Goal: Task Accomplishment & Management: Complete application form

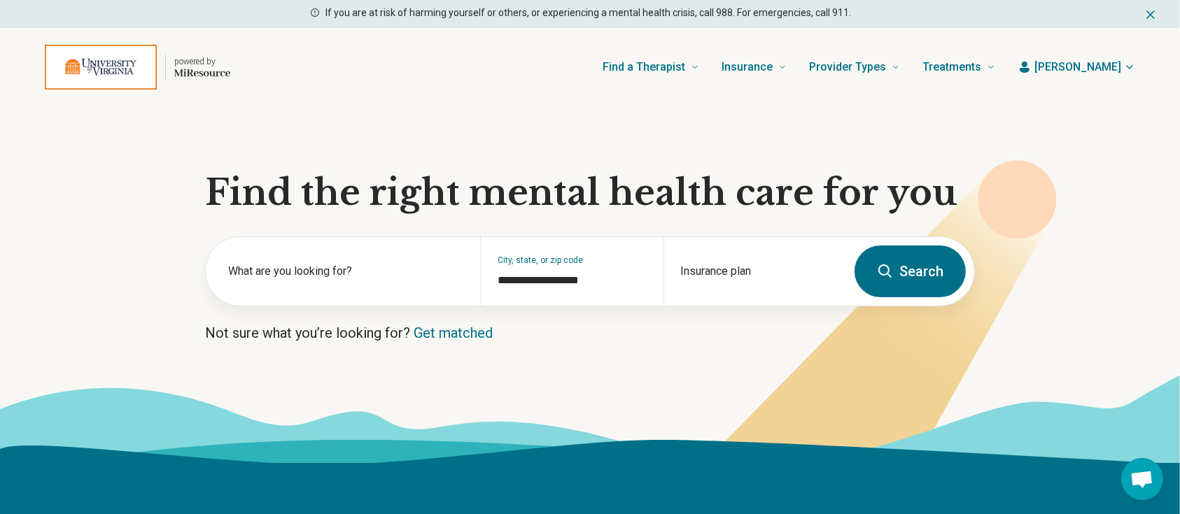
click at [1096, 67] on span "[PERSON_NAME]" at bounding box center [1077, 67] width 87 height 17
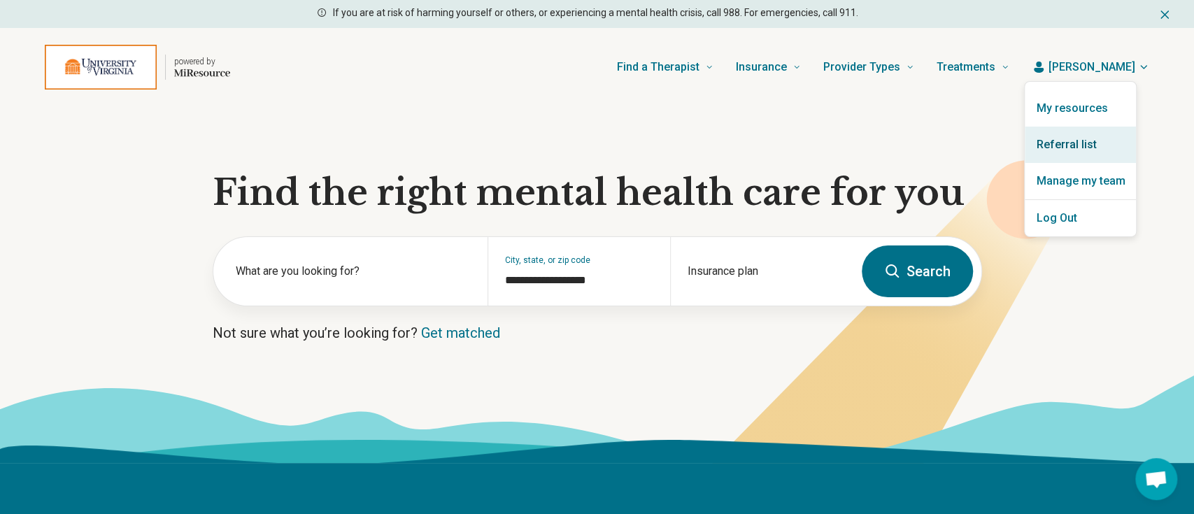
click at [1077, 142] on link "Referral list" at bounding box center [1080, 145] width 111 height 36
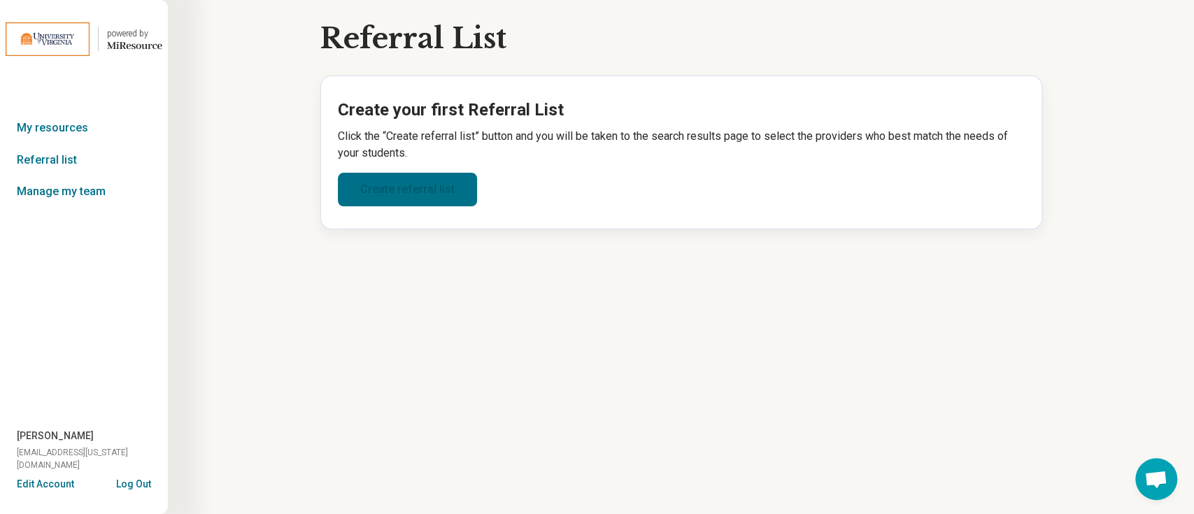
click at [379, 197] on link "Create referral list" at bounding box center [407, 190] width 139 height 34
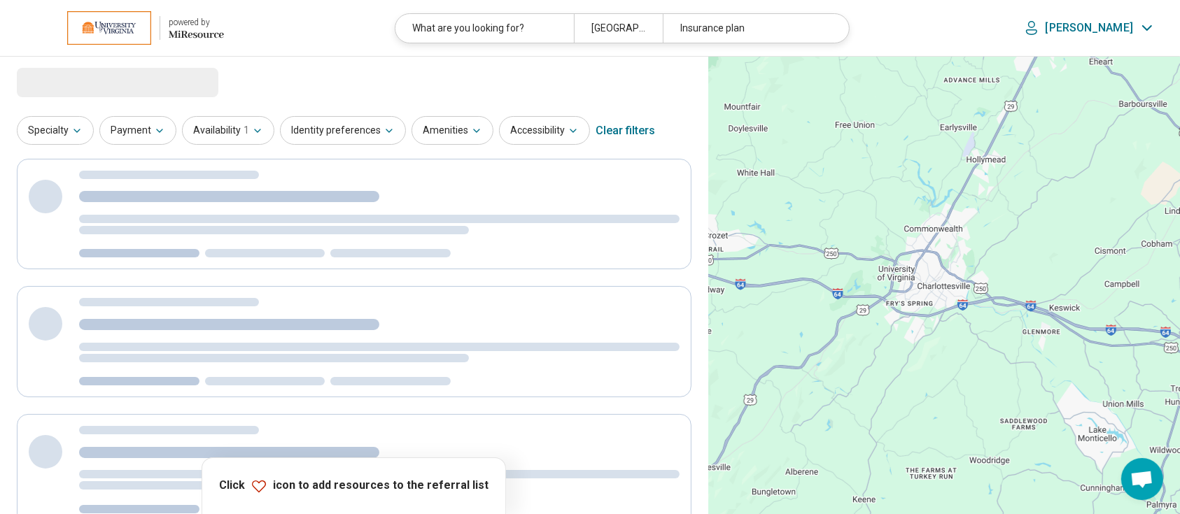
select select "***"
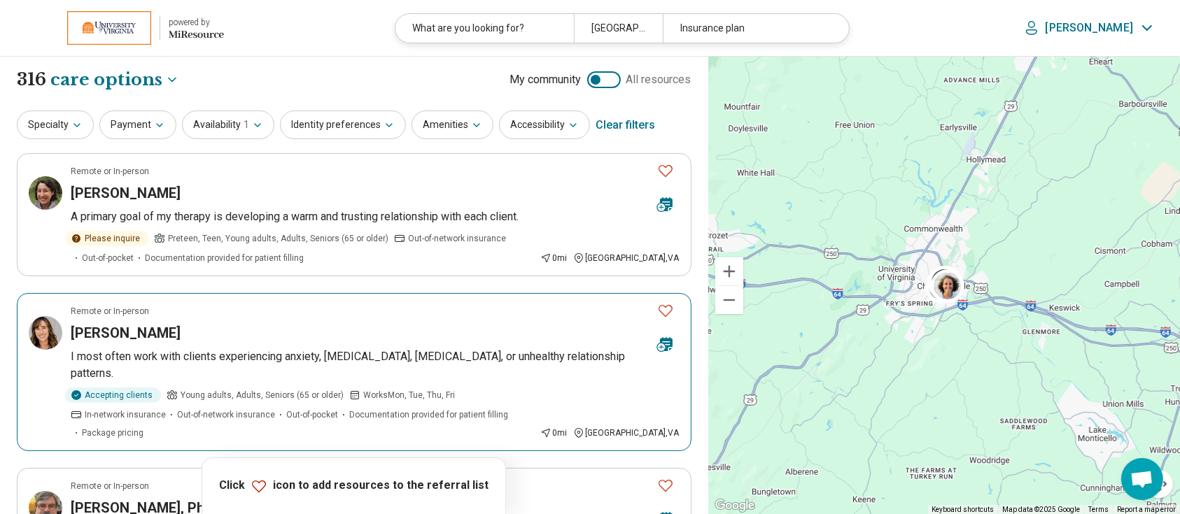
click at [157, 331] on h3 "[PERSON_NAME]" at bounding box center [126, 333] width 110 height 20
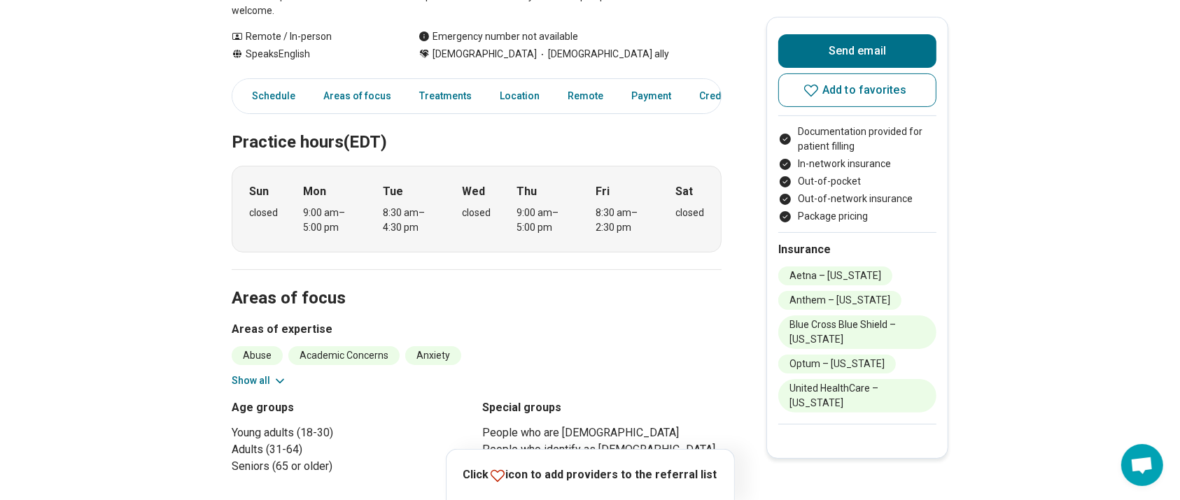
scroll to position [373, 0]
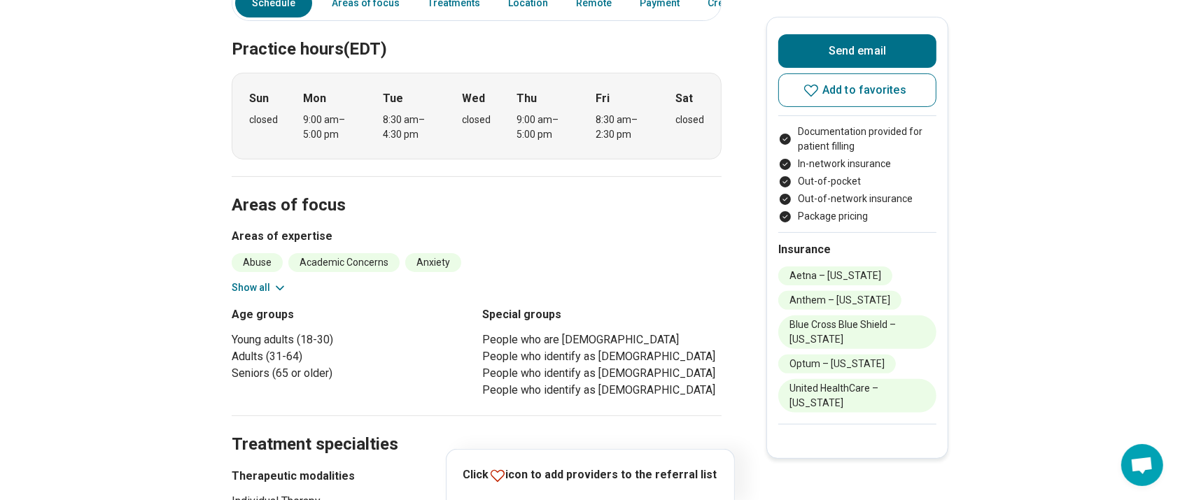
click at [278, 281] on icon at bounding box center [280, 288] width 14 height 14
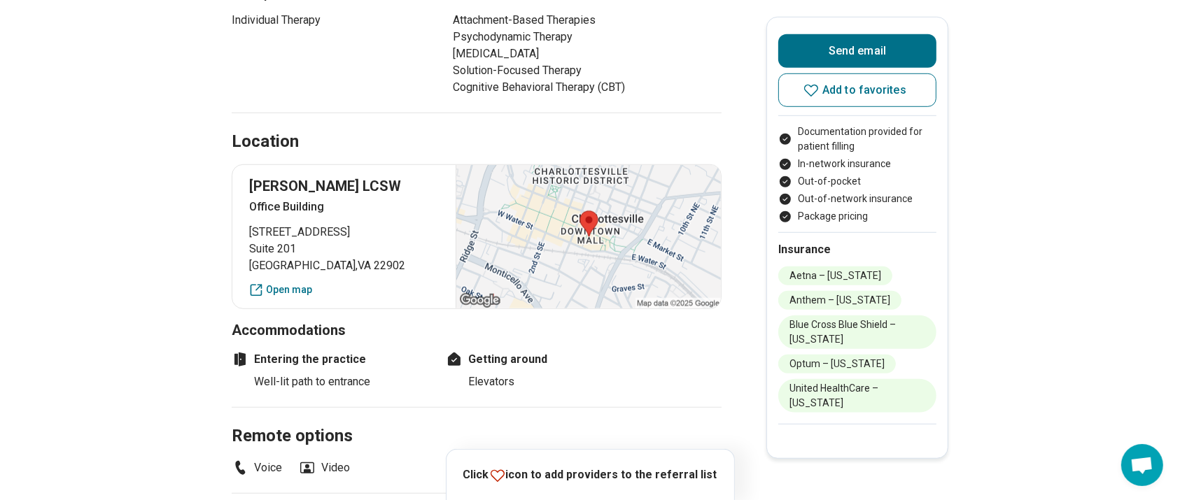
scroll to position [1119, 0]
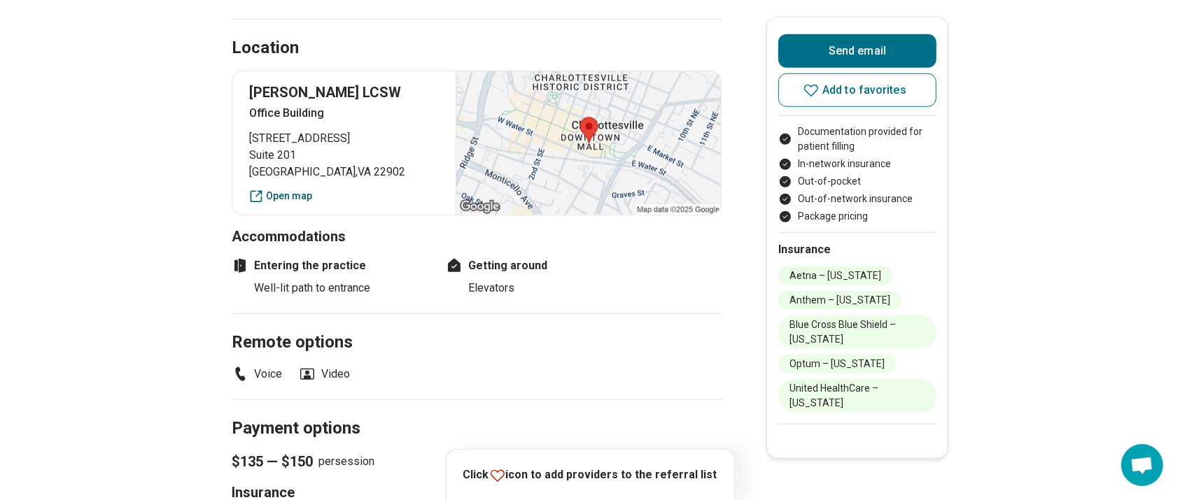
click at [303, 189] on link "Open map" at bounding box center [344, 196] width 190 height 15
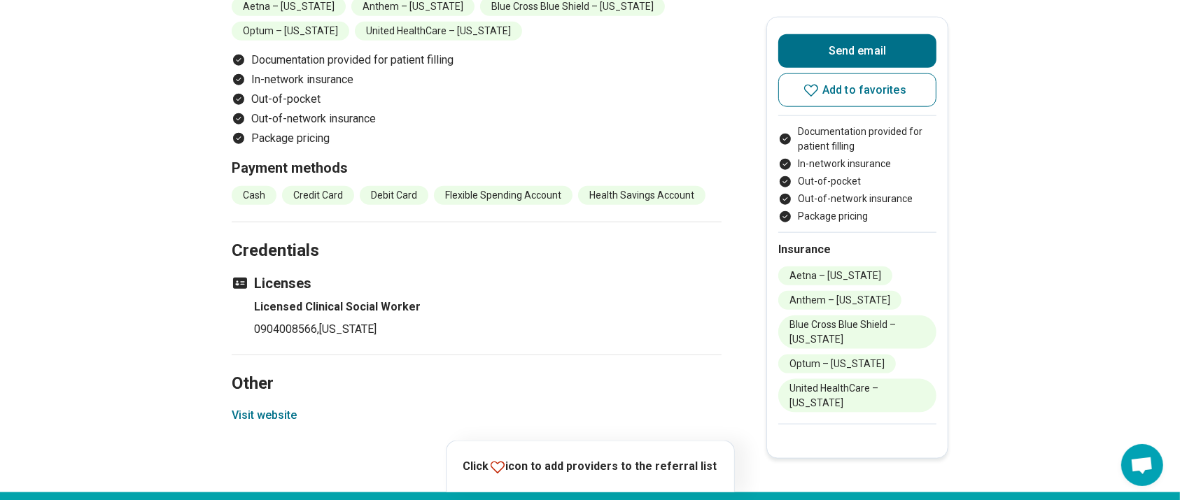
scroll to position [1679, 0]
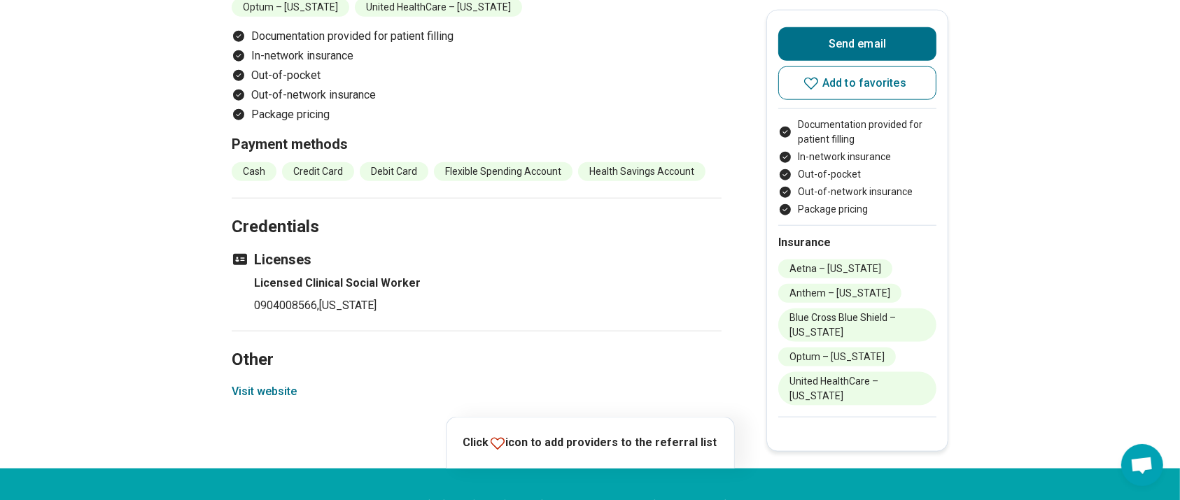
click at [264, 383] on button "Visit website" at bounding box center [264, 391] width 65 height 17
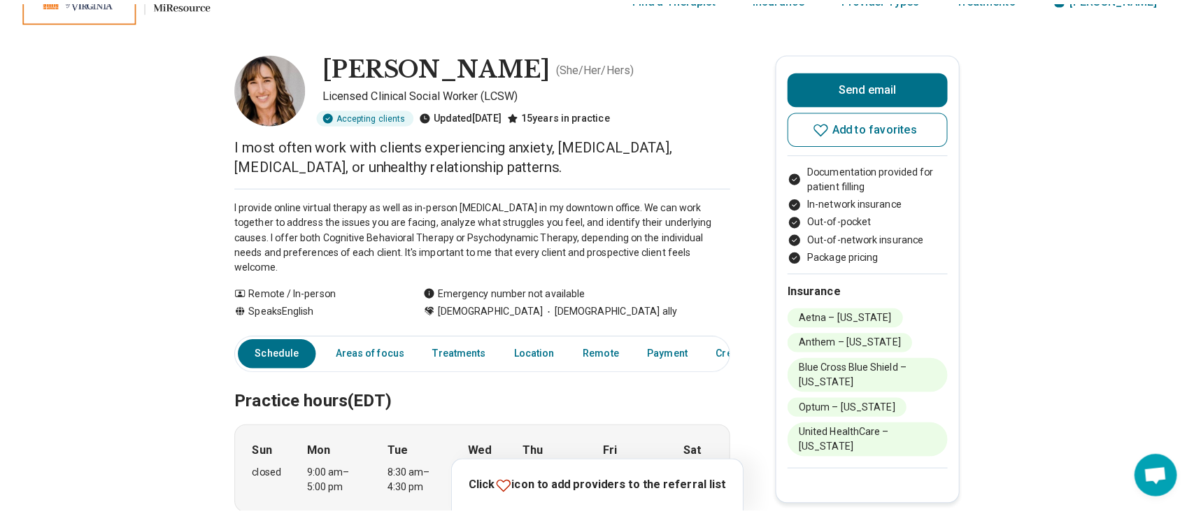
scroll to position [0, 0]
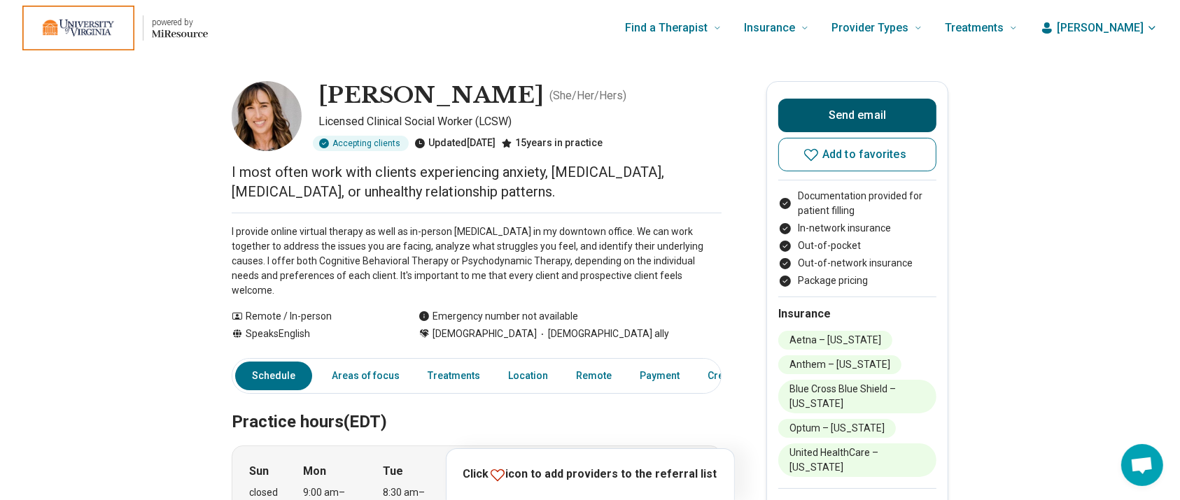
click at [886, 118] on button "Send email" at bounding box center [857, 116] width 158 height 34
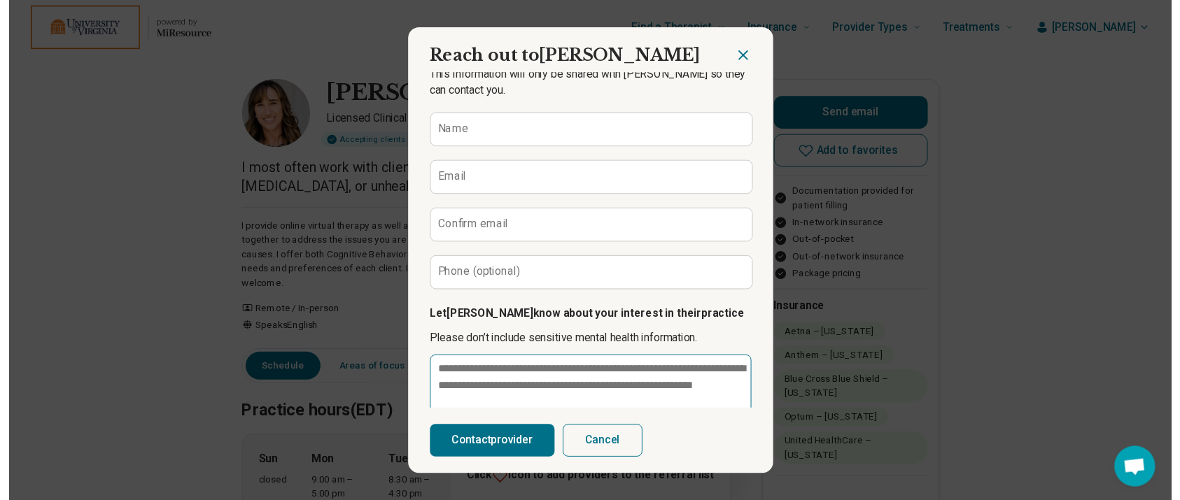
scroll to position [153, 0]
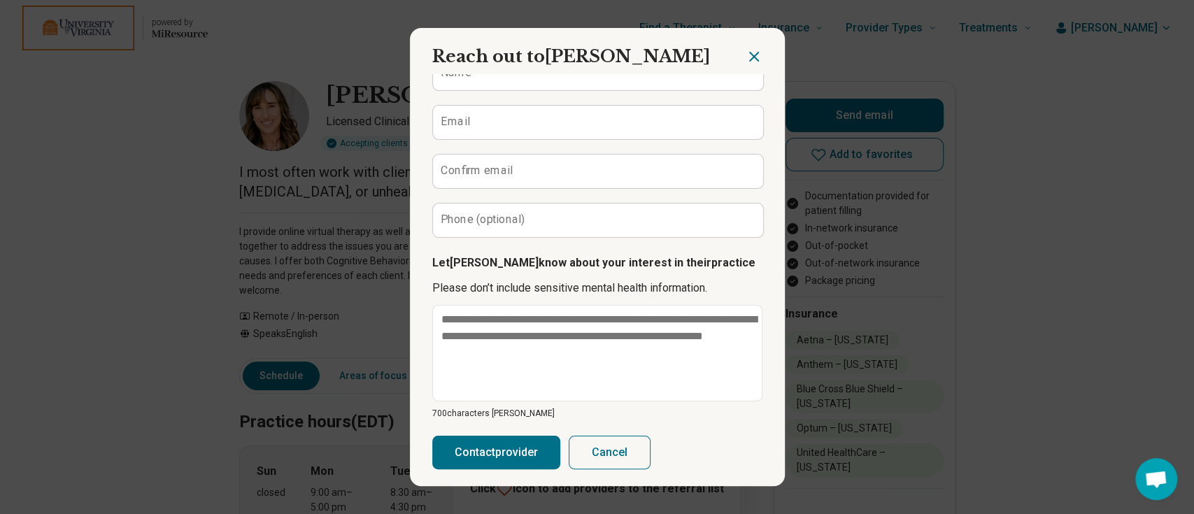
click at [630, 446] on button "Cancel" at bounding box center [610, 453] width 82 height 34
